Goal: Register for event/course

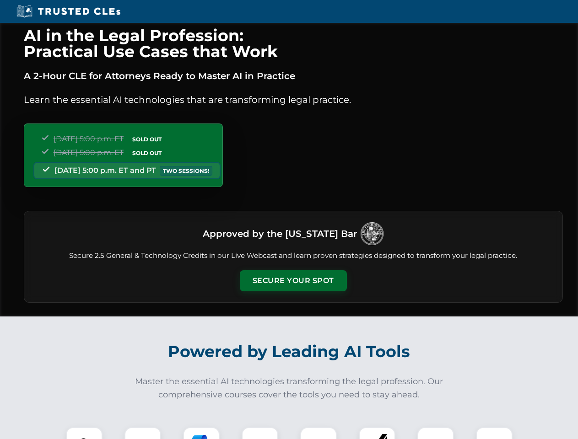
click at [293, 281] on button "Secure Your Spot" at bounding box center [293, 280] width 107 height 21
click at [84, 433] on img at bounding box center [84, 445] width 27 height 27
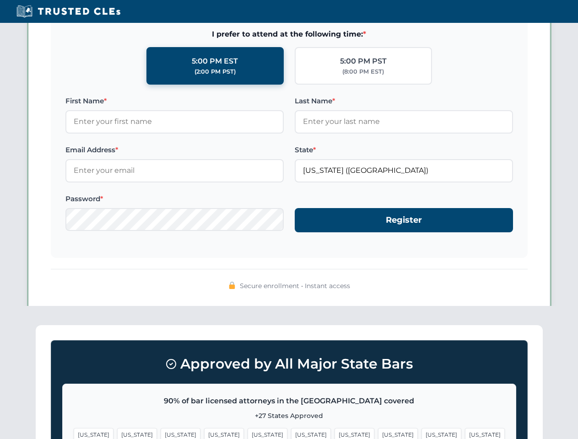
click at [334, 433] on span "[US_STATE]" at bounding box center [354, 434] width 40 height 13
click at [421, 433] on span "[US_STATE]" at bounding box center [441, 434] width 40 height 13
